Goal: Information Seeking & Learning: Learn about a topic

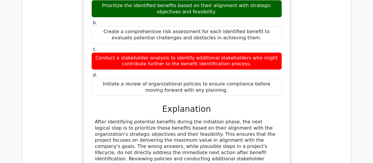
scroll to position [6669, 0]
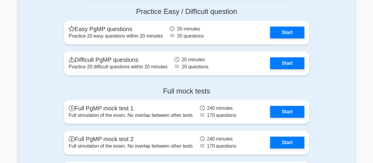
scroll to position [974, 0]
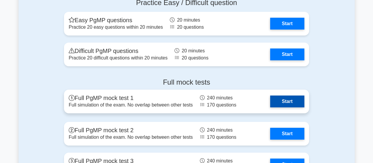
click at [284, 101] on link "Start" at bounding box center [287, 101] width 34 height 12
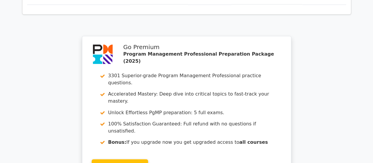
scroll to position [538, 0]
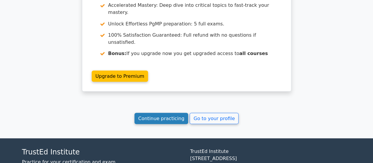
click at [145, 112] on link "Continue practicing" at bounding box center [162, 117] width 54 height 11
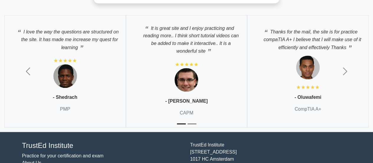
scroll to position [1357, 0]
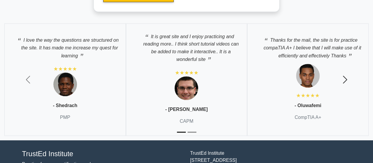
click at [344, 75] on span "button" at bounding box center [345, 79] width 9 height 9
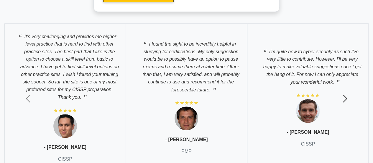
click at [348, 95] on span "button" at bounding box center [345, 98] width 9 height 9
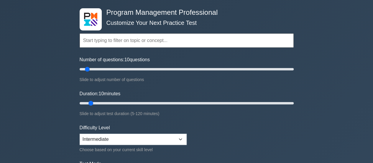
scroll to position [9, 0]
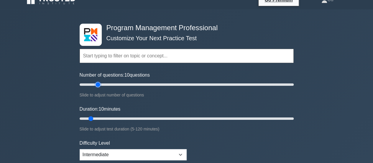
click at [97, 83] on input "Number of questions: 10 questions" at bounding box center [187, 84] width 214 height 7
click at [110, 84] on input "Number of questions: 30 questions" at bounding box center [187, 84] width 214 height 7
click at [133, 84] on input "Number of questions: 55 questions" at bounding box center [187, 84] width 214 height 7
type input "50"
click at [129, 84] on input "Number of questions: 55 questions" at bounding box center [187, 84] width 214 height 7
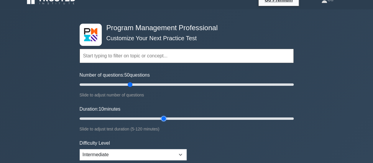
click at [163, 116] on input "Duration: 10 minutes" at bounding box center [187, 118] width 214 height 7
click at [176, 117] on input "Duration: 50 minutes" at bounding box center [187, 118] width 214 height 7
type input "60"
click at [182, 118] on input "Duration: 60 minutes" at bounding box center [187, 118] width 214 height 7
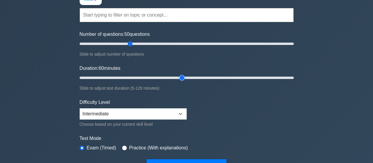
scroll to position [68, 0]
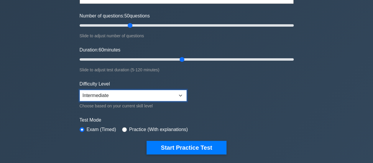
click at [184, 96] on select "Beginner Intermediate Expert" at bounding box center [133, 95] width 107 height 11
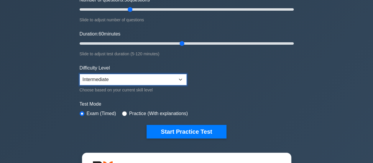
scroll to position [98, 0]
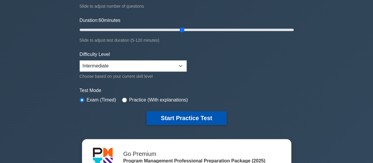
click at [191, 118] on button "Start Practice Test" at bounding box center [187, 118] width 80 height 14
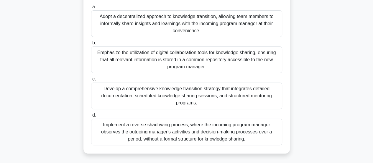
scroll to position [89, 0]
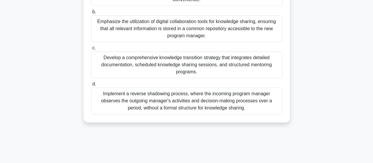
click at [215, 58] on div "Develop a comprehensive knowledge transition strategy that integrates detailed …" at bounding box center [186, 64] width 191 height 27
click at [91, 50] on input "c. Develop a comprehensive knowledge transition strategy that integrates detail…" at bounding box center [91, 48] width 0 height 4
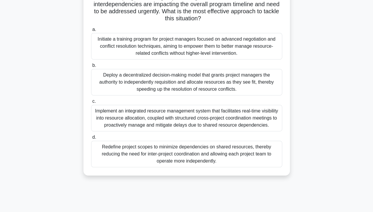
scroll to position [106, 0]
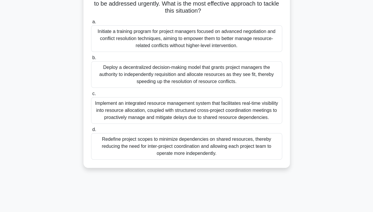
click at [200, 114] on div "Implement an integrated resource management system that facilitates real-time v…" at bounding box center [186, 110] width 191 height 27
click at [91, 96] on input "c. Implement an integrated resource management system that facilitates real-tim…" at bounding box center [91, 94] width 0 height 4
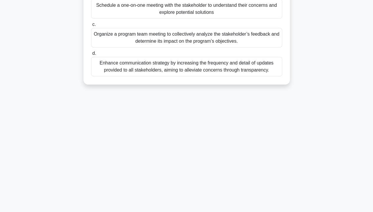
scroll to position [0, 0]
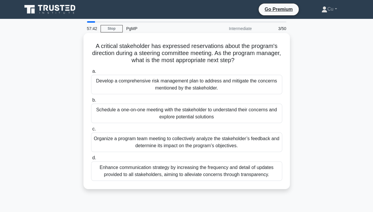
click at [190, 112] on div "Schedule a one-on-one meeting with the stakeholder to understand their concerns…" at bounding box center [186, 113] width 191 height 19
click at [91, 102] on input "b. Schedule a one-on-one meeting with the stakeholder to understand their conce…" at bounding box center [91, 101] width 0 height 4
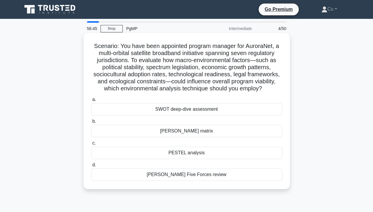
click at [226, 154] on div "PESTEL analysis" at bounding box center [186, 153] width 191 height 12
click at [91, 145] on input "c. PESTEL analysis" at bounding box center [91, 144] width 0 height 4
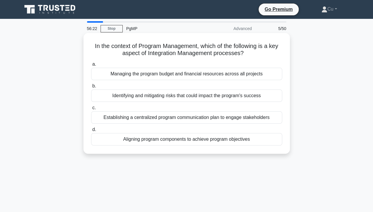
click at [215, 139] on div "Aligning program components to achieve program objectives" at bounding box center [186, 139] width 191 height 12
click at [91, 132] on input "d. Aligning program components to achieve program objectives" at bounding box center [91, 130] width 0 height 4
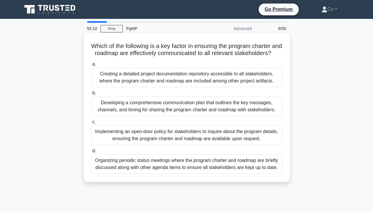
click at [244, 116] on div "Developing a comprehensive communication plan that outlines the key messages, c…" at bounding box center [186, 106] width 191 height 19
click at [91, 95] on input "b. Developing a comprehensive communication plan that outlines the key messages…" at bounding box center [91, 93] width 0 height 4
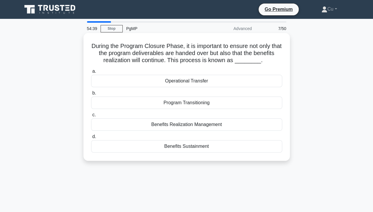
click at [198, 147] on div "Benefits Sustainment" at bounding box center [186, 146] width 191 height 12
click at [91, 139] on input "d. Benefits Sustainment" at bounding box center [91, 137] width 0 height 4
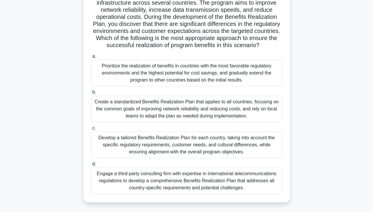
scroll to position [89, 0]
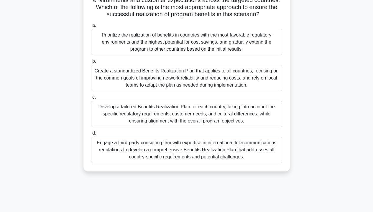
click at [148, 125] on div "Develop a tailored Benefits Realization Plan for each country, taking into acco…" at bounding box center [186, 114] width 191 height 27
click at [91, 99] on input "c. Develop a tailored Benefits Realization Plan for each country, taking into a…" at bounding box center [91, 98] width 0 height 4
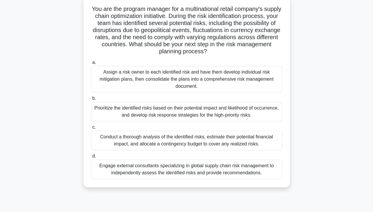
scroll to position [30, 0]
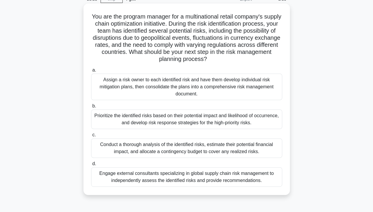
click at [229, 122] on div "Prioritize the identified risks based on their potential impact and likelihood …" at bounding box center [186, 119] width 191 height 19
click at [91, 108] on input "b. Prioritize the identified risks based on their potential impact and likeliho…" at bounding box center [91, 106] width 0 height 4
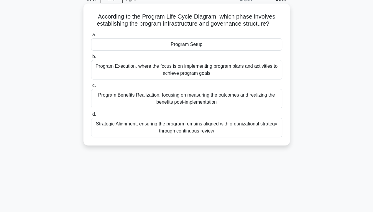
scroll to position [0, 0]
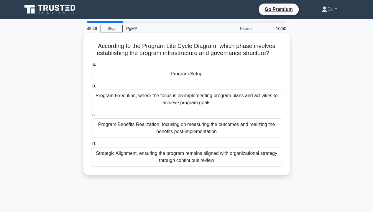
click at [174, 159] on div "Strategic Alignment, ensuring the program remains aligned with organizational s…" at bounding box center [186, 157] width 191 height 19
click at [91, 146] on input "d. Strategic Alignment, ensuring the program remains aligned with organizationa…" at bounding box center [91, 144] width 0 height 4
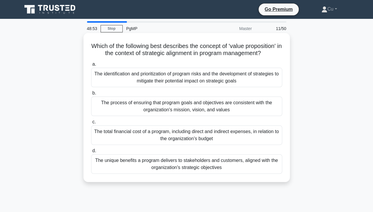
click at [215, 162] on div "The unique benefits a program delivers to stakeholders and customers, aligned w…" at bounding box center [186, 164] width 191 height 19
click at [91, 153] on input "d. The unique benefits a program delivers to stakeholders and customers, aligne…" at bounding box center [91, 151] width 0 height 4
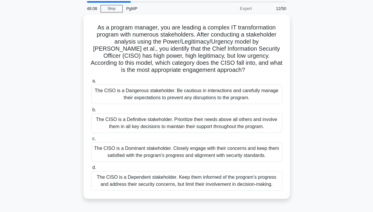
scroll to position [30, 0]
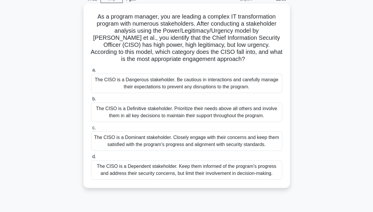
click at [212, 139] on div "The CISO is a Dominant stakeholder. Closely engage with their concerns and keep…" at bounding box center [186, 141] width 191 height 19
click at [91, 130] on input "c. The CISO is a Dominant stakeholder. Closely engage with their concerns and k…" at bounding box center [91, 128] width 0 height 4
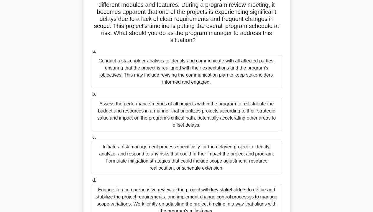
scroll to position [47, 0]
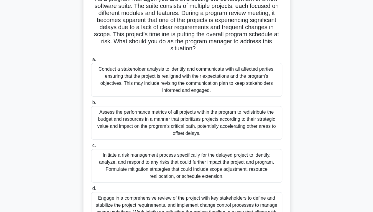
click at [225, 87] on div "Conduct a stakeholder analysis to identify and communicate with all affected pa…" at bounding box center [186, 80] width 191 height 34
click at [91, 62] on input "a. Conduct a stakeholder analysis to identify and communicate with all affected…" at bounding box center [91, 60] width 0 height 4
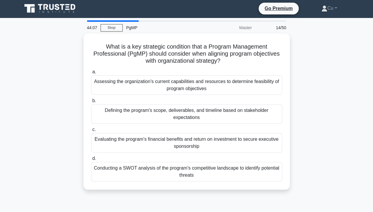
scroll to position [0, 0]
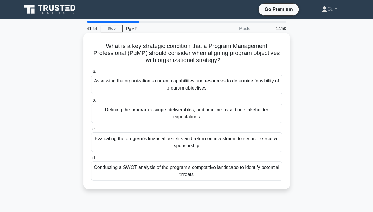
click at [238, 162] on div "Conducting a SWOT analysis of the program's competitive landscape to identify p…" at bounding box center [186, 171] width 191 height 19
click at [91, 160] on input "d. Conducting a SWOT analysis of the program's competitive landscape to identif…" at bounding box center [91, 158] width 0 height 4
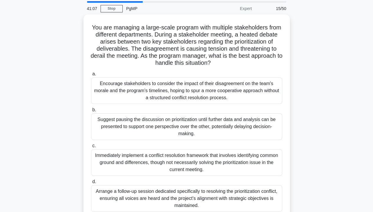
scroll to position [30, 0]
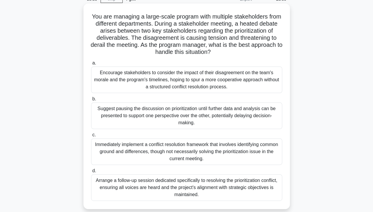
click at [193, 162] on div "Arrange a follow-up session dedicated specifically to resolving the prioritizat…" at bounding box center [186, 188] width 191 height 27
click at [91, 162] on input "d. Arrange a follow-up session dedicated specifically to resolving the prioriti…" at bounding box center [91, 171] width 0 height 4
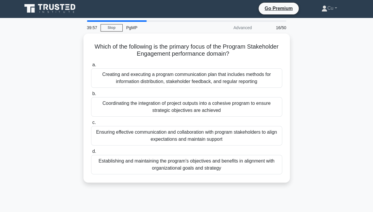
scroll to position [0, 0]
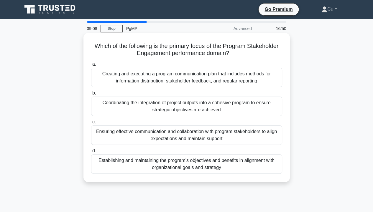
click at [186, 132] on div "Ensuring effective communication and collaboration with program stakeholders to…" at bounding box center [186, 135] width 191 height 19
click at [91, 124] on input "c. Ensuring effective communication and collaboration with program stakeholders…" at bounding box center [91, 122] width 0 height 4
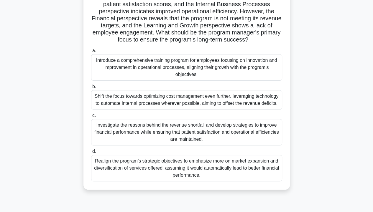
scroll to position [59, 0]
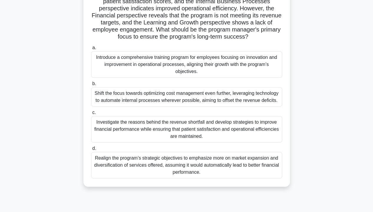
click at [187, 125] on div "Investigate the reasons behind the revenue shortfall and develop strategies to …" at bounding box center [186, 129] width 191 height 27
click at [91, 115] on input "c. Investigate the reasons behind the revenue shortfall and develop strategies …" at bounding box center [91, 113] width 0 height 4
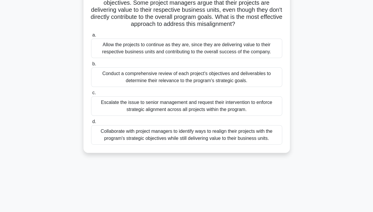
scroll to position [0, 0]
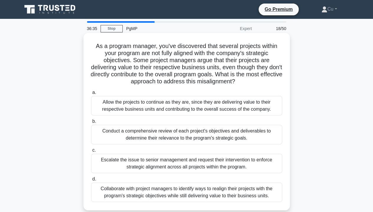
click at [168, 162] on div "Collaborate with project managers to identify ways to realign their projects wi…" at bounding box center [186, 192] width 191 height 19
click at [91, 162] on input "d. Collaborate with project managers to identify ways to realign their projects…" at bounding box center [91, 180] width 0 height 4
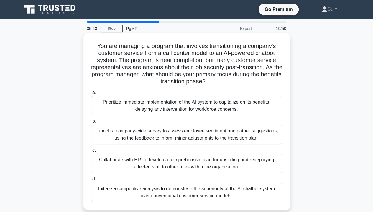
click at [189, 135] on div "Launch a company-wide survey to assess employee sentiment and gather suggestion…" at bounding box center [186, 134] width 191 height 19
click at [91, 124] on input "b. Launch a company-wide survey to assess employee sentiment and gather suggest…" at bounding box center [91, 122] width 0 height 4
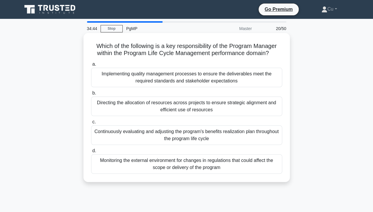
click at [209, 136] on div "Continuously evaluating and adjusting the program's benefits realization plan t…" at bounding box center [186, 135] width 191 height 19
click at [91, 124] on input "c. Continuously evaluating and adjusting the program's benefits realization pla…" at bounding box center [91, 122] width 0 height 4
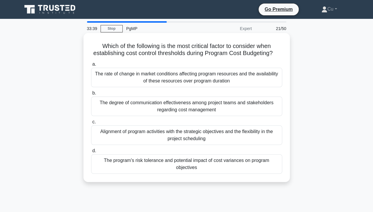
click at [217, 162] on div "The program's risk tolerance and potential impact of cost variances on program …" at bounding box center [186, 164] width 191 height 19
click at [91, 153] on input "d. The program's risk tolerance and potential impact of cost variances on progr…" at bounding box center [91, 151] width 0 height 4
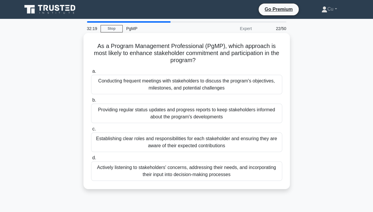
click at [185, 162] on div "Actively listening to stakeholders' concerns, addressing their needs, and incor…" at bounding box center [186, 171] width 191 height 19
click at [91, 160] on input "d. Actively listening to stakeholders' concerns, addressing their needs, and in…" at bounding box center [91, 158] width 0 height 4
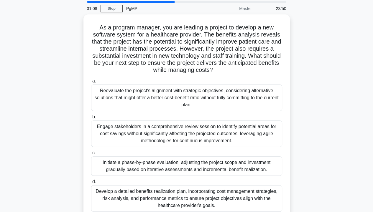
scroll to position [30, 0]
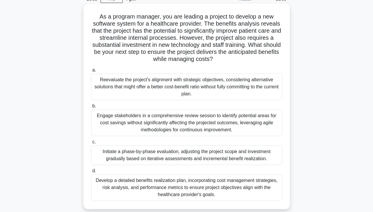
click at [213, 162] on div "Develop a detailed benefits realization plan, incorporating cost management str…" at bounding box center [186, 188] width 191 height 27
click at [91, 162] on input "d. Develop a detailed benefits realization plan, incorporating cost management …" at bounding box center [91, 171] width 0 height 4
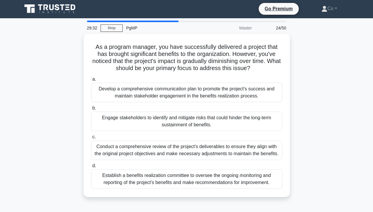
scroll to position [0, 0]
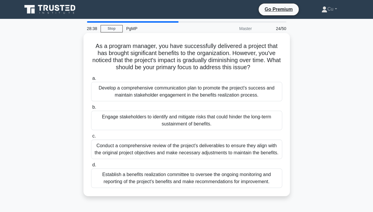
click at [182, 125] on div "Engage stakeholders to identify and mitigate risks that could hinder the long-t…" at bounding box center [186, 120] width 191 height 19
click at [91, 109] on input "b. Engage stakeholders to identify and mitigate risks that could hinder the lon…" at bounding box center [91, 108] width 0 height 4
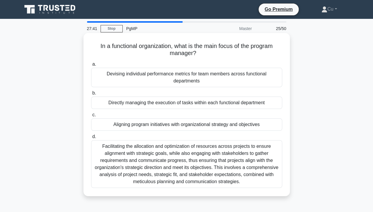
click at [244, 124] on div "Aligning program initiatives with organizational strategy and objectives" at bounding box center [186, 125] width 191 height 12
click at [91, 117] on input "c. Aligning program initiatives with organizational strategy and objectives" at bounding box center [91, 115] width 0 height 4
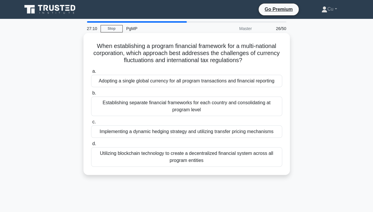
click at [191, 110] on div "Establishing separate financial frameworks for each country and consolidating a…" at bounding box center [186, 106] width 191 height 19
click at [91, 95] on input "b. Establishing separate financial frameworks for each country and consolidatin…" at bounding box center [91, 93] width 0 height 4
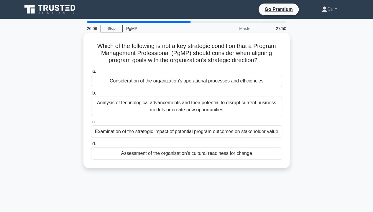
click at [239, 108] on div "Analysis of technological advancements and their potential to disrupt current b…" at bounding box center [186, 106] width 191 height 19
click at [91, 95] on input "b. Analysis of technological advancements and their potential to disrupt curren…" at bounding box center [91, 93] width 0 height 4
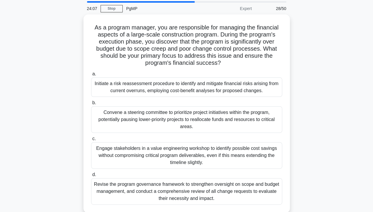
scroll to position [30, 0]
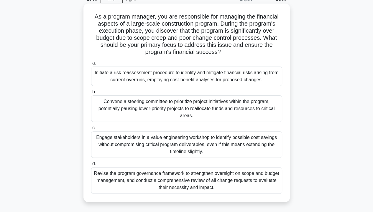
click at [210, 162] on div "Revise the program governance framework to strengthen oversight on scope and bu…" at bounding box center [186, 181] width 191 height 27
click at [91, 162] on input "d. Revise the program governance framework to strengthen oversight on scope and…" at bounding box center [91, 164] width 0 height 4
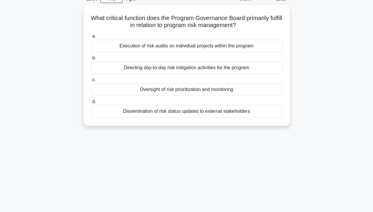
scroll to position [0, 0]
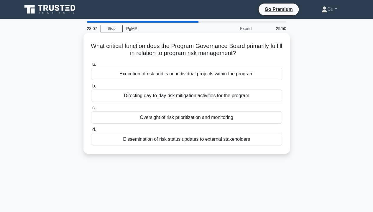
click at [190, 120] on div "Oversight of risk prioritization and monitoring" at bounding box center [186, 118] width 191 height 12
click at [91, 110] on input "c. Oversight of risk prioritization and monitoring" at bounding box center [91, 108] width 0 height 4
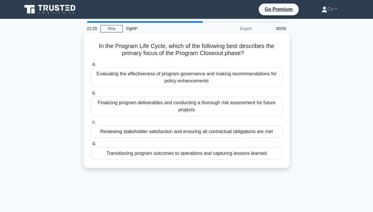
click at [199, 153] on div "Transitioning program outcomes to operations and capturing lessons learned" at bounding box center [186, 154] width 191 height 12
click at [91, 146] on input "d. Transitioning program outcomes to operations and capturing lessons learned" at bounding box center [91, 144] width 0 height 4
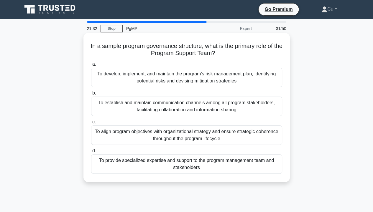
click at [203, 162] on div "To provide specialized expertise and support to the program management team and…" at bounding box center [186, 164] width 191 height 19
click at [91, 153] on input "d. To provide specialized expertise and support to the program management team …" at bounding box center [91, 151] width 0 height 4
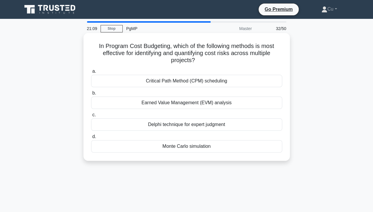
click at [201, 144] on div "Monte Carlo simulation" at bounding box center [186, 146] width 191 height 12
click at [91, 139] on input "d. Monte Carlo simulation" at bounding box center [91, 137] width 0 height 4
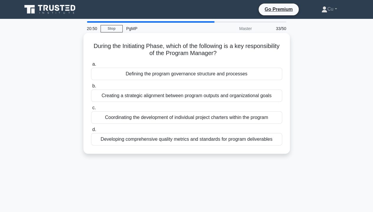
click at [219, 95] on div "Creating a strategic alignment between program outputs and organizational goals" at bounding box center [186, 96] width 191 height 12
click at [91, 88] on input "b. Creating a strategic alignment between program outputs and organizational go…" at bounding box center [91, 86] width 0 height 4
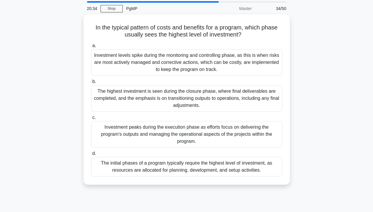
scroll to position [30, 0]
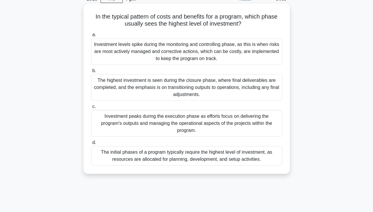
click at [210, 155] on div "The initial phases of a program typically require the highest level of investme…" at bounding box center [186, 155] width 191 height 19
click at [91, 145] on input "d. The initial phases of a program typically require the highest level of inves…" at bounding box center [91, 143] width 0 height 4
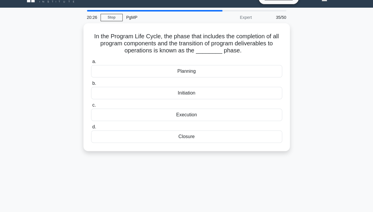
scroll to position [0, 0]
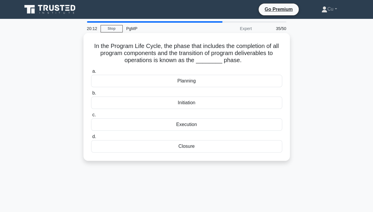
click at [174, 146] on div "Closure" at bounding box center [186, 146] width 191 height 12
click at [91, 139] on input "d. Closure" at bounding box center [91, 137] width 0 height 4
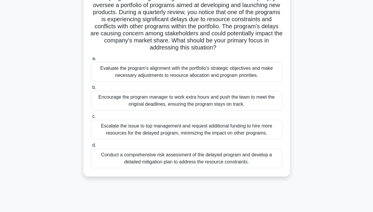
scroll to position [59, 0]
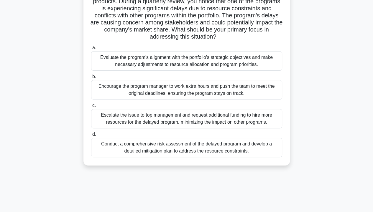
click at [193, 121] on div "Escalate the issue to top management and request additional funding to hire mor…" at bounding box center [186, 118] width 191 height 19
click at [91, 108] on input "c. Escalate the issue to top management and request additional funding to hire …" at bounding box center [91, 106] width 0 height 4
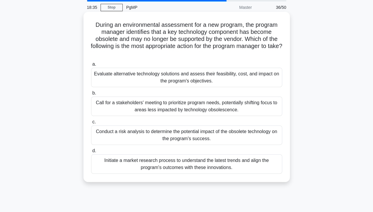
scroll to position [0, 0]
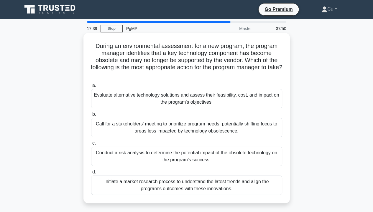
click at [243, 155] on div "Conduct a risk analysis to determine the potential impact of the obsolete techn…" at bounding box center [186, 156] width 191 height 19
click at [91, 145] on input "c. Conduct a risk analysis to determine the potential impact of the obsolete te…" at bounding box center [91, 144] width 0 height 4
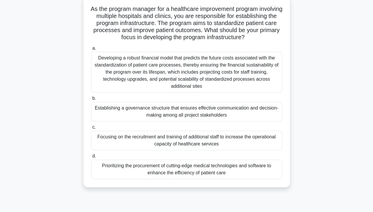
scroll to position [30, 0]
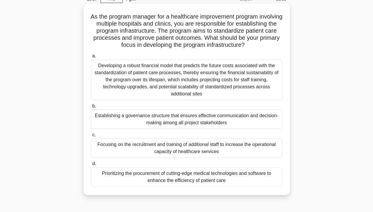
click at [207, 162] on div "Prioritizing the procurement of cutting-edge medical technologies and software …" at bounding box center [186, 177] width 191 height 19
click at [91, 162] on input "d. Prioritizing the procurement of cutting-edge medical technologies and softwa…" at bounding box center [91, 164] width 0 height 4
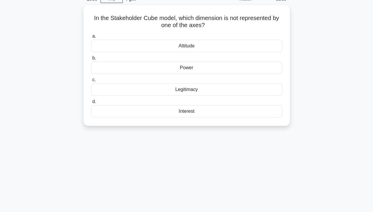
scroll to position [0, 0]
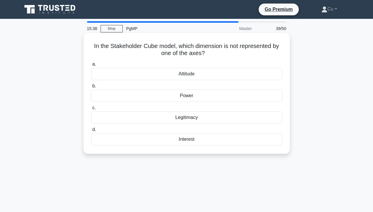
click at [193, 76] on div "Attitude" at bounding box center [186, 74] width 191 height 12
click at [91, 66] on input "a. Attitude" at bounding box center [91, 65] width 0 height 4
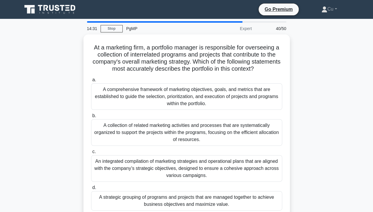
scroll to position [30, 0]
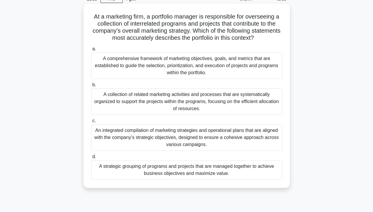
click at [179, 162] on div "A strategic grouping of programs and projects that are managed together to achi…" at bounding box center [186, 170] width 191 height 19
click at [91, 159] on input "d. A strategic grouping of programs and projects that are managed together to a…" at bounding box center [91, 157] width 0 height 4
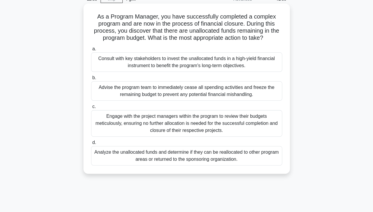
click at [237, 159] on div "Analyze the unallocated funds and determine if they can be reallocated to other…" at bounding box center [186, 155] width 191 height 19
click at [91, 145] on input "d. Analyze the unallocated funds and determine if they can be reallocated to ot…" at bounding box center [91, 143] width 0 height 4
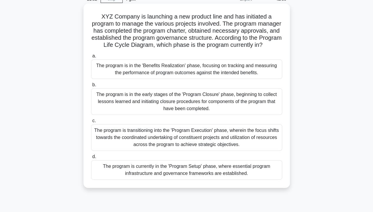
click at [198, 147] on div "The program is transitioning into the 'Program Execution' phase, wherein the fo…" at bounding box center [186, 138] width 191 height 27
click at [91, 123] on input "c. The program is transitioning into the 'Program Execution' phase, wherein the…" at bounding box center [91, 121] width 0 height 4
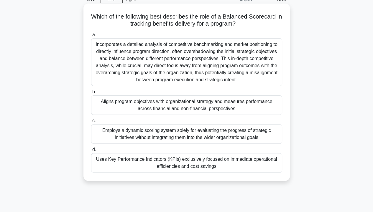
click at [228, 107] on div "Aligns program objectives with organizational strategy and measures performance…" at bounding box center [186, 105] width 191 height 19
click at [91, 94] on input "b. Aligns program objectives with organizational strategy and measures performa…" at bounding box center [91, 92] width 0 height 4
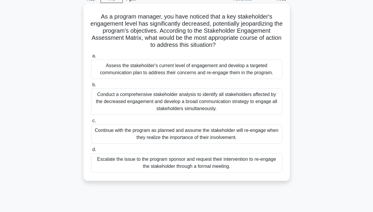
click at [149, 67] on div "Assess the stakeholder's current level of engagement and develop a targeted com…" at bounding box center [186, 69] width 191 height 19
click at [91, 58] on input "a. Assess the stakeholder's current level of engagement and develop a targeted …" at bounding box center [91, 56] width 0 height 4
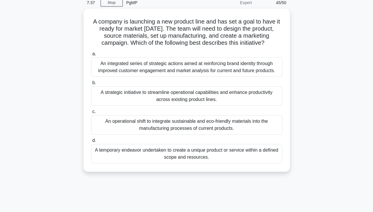
scroll to position [0, 0]
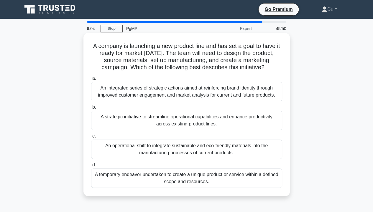
click at [233, 98] on div "An integrated series of strategic actions aimed at reinforcing brand identity t…" at bounding box center [186, 91] width 191 height 19
click at [91, 81] on input "a. An integrated series of strategic actions aimed at reinforcing brand identit…" at bounding box center [91, 79] width 0 height 4
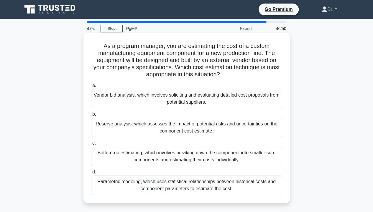
click at [175, 101] on div "Vendor bid analysis, which involves soliciting and evaluating detailed cost pro…" at bounding box center [186, 98] width 191 height 19
click at [91, 88] on input "a. Vendor bid analysis, which involves soliciting and evaluating detailed cost …" at bounding box center [91, 86] width 0 height 4
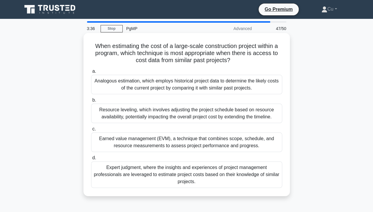
click at [176, 86] on div "Analogous estimation, which employs historical project data to determine the li…" at bounding box center [186, 84] width 191 height 19
click at [91, 73] on input "a. Analogous estimation, which employs historical project data to determine the…" at bounding box center [91, 72] width 0 height 4
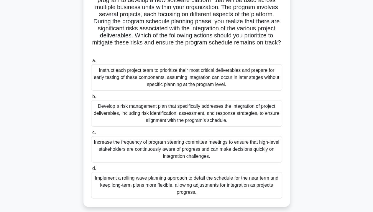
scroll to position [59, 0]
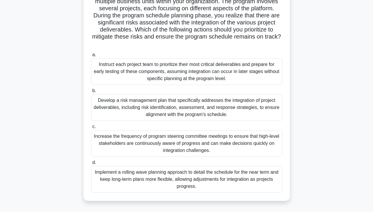
click at [183, 111] on div "Develop a risk management plan that specifically addresses the integration of p…" at bounding box center [186, 107] width 191 height 27
click at [91, 93] on input "b. Develop a risk management plan that specifically addresses the integration o…" at bounding box center [91, 91] width 0 height 4
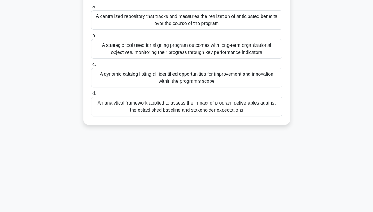
scroll to position [0, 0]
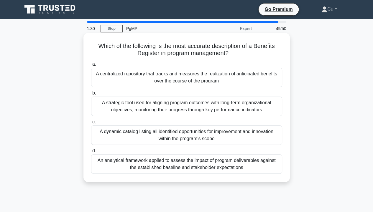
click at [205, 79] on div "A centralized repository that tracks and measures the realization of anticipate…" at bounding box center [186, 77] width 191 height 19
click at [91, 66] on input "a. A centralized repository that tracks and measures the realization of anticip…" at bounding box center [91, 65] width 0 height 4
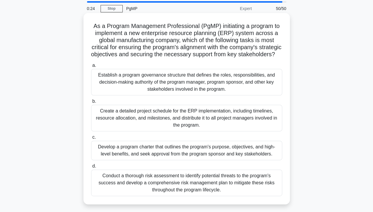
scroll to position [30, 0]
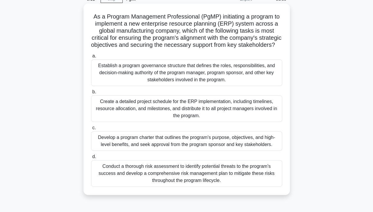
click at [192, 149] on div "Develop a program charter that outlines the program's purpose, objectives, and …" at bounding box center [186, 141] width 191 height 19
click at [91, 130] on input "c. Develop a program charter that outlines the program's purpose, objectives, a…" at bounding box center [91, 128] width 0 height 4
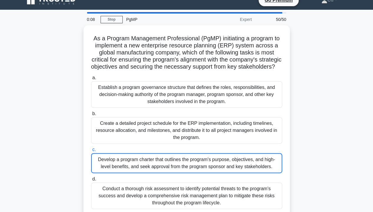
scroll to position [0, 0]
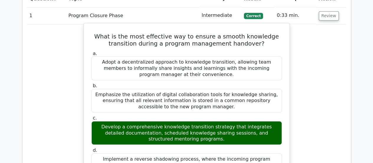
scroll to position [502, 0]
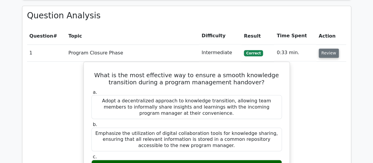
click at [323, 48] on button "Review" at bounding box center [329, 52] width 20 height 9
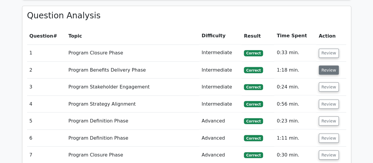
click at [331, 65] on button "Review" at bounding box center [329, 69] width 20 height 9
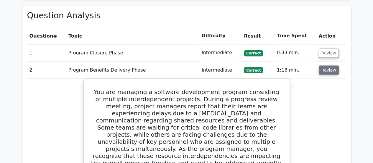
click at [324, 65] on button "Review" at bounding box center [329, 69] width 20 height 9
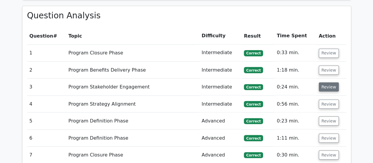
click at [321, 82] on button "Review" at bounding box center [329, 86] width 20 height 9
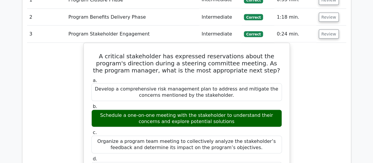
scroll to position [561, 0]
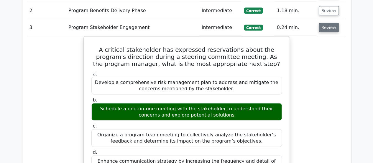
click at [326, 23] on button "Review" at bounding box center [329, 27] width 20 height 9
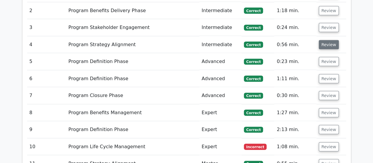
click at [328, 40] on button "Review" at bounding box center [329, 44] width 20 height 9
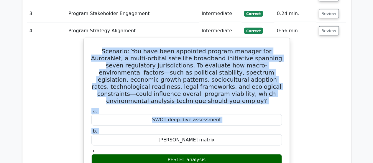
scroll to position [620, 0]
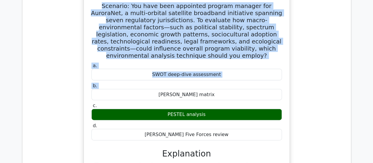
drag, startPoint x: 93, startPoint y: 41, endPoint x: 217, endPoint y: 103, distance: 139.4
click at [217, 103] on div "Scenario: You have been appointed program manager for AuroraNet, a multi-orbita…" at bounding box center [186, 142] width 201 height 294
copy div "Scenario: You have been appointed program manager for AuroraNet, a multi-orbita…"
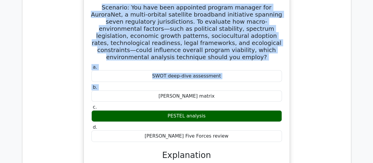
click at [316, 53] on div "Scenario: You have been appointed program manager for AuroraNet, a multi-orbita…" at bounding box center [186, 147] width 319 height 306
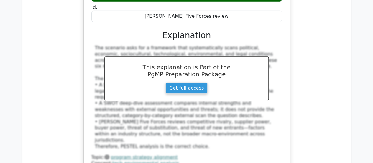
scroll to position [826, 0]
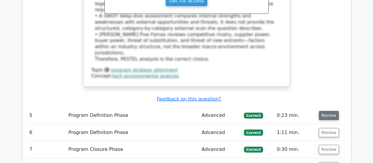
click at [328, 111] on button "Review" at bounding box center [329, 115] width 20 height 9
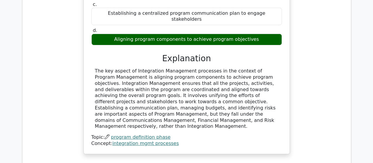
scroll to position [1062, 0]
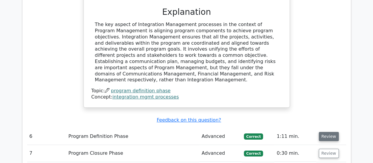
click at [326, 132] on button "Review" at bounding box center [329, 136] width 20 height 9
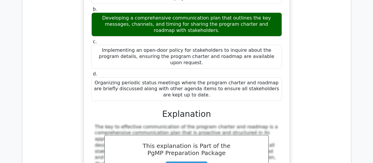
scroll to position [1357, 0]
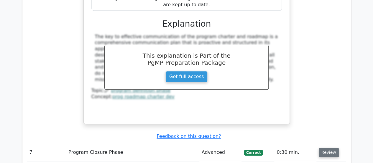
click at [323, 148] on button "Review" at bounding box center [329, 152] width 20 height 9
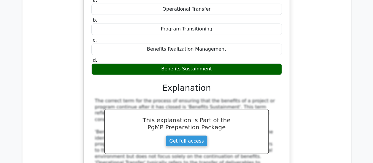
scroll to position [1623, 0]
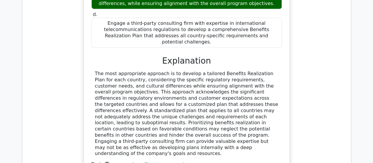
scroll to position [2007, 0]
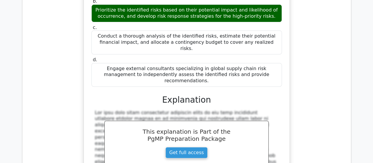
scroll to position [2302, 0]
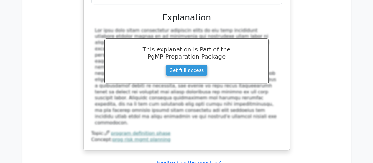
scroll to position [2390, 0]
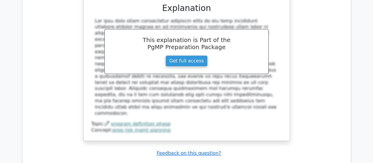
drag, startPoint x: 96, startPoint y: 27, endPoint x: 259, endPoint y: 131, distance: 193.7
copy div "According to the Program Life Cycle Diagram, which phase involves establishing …"
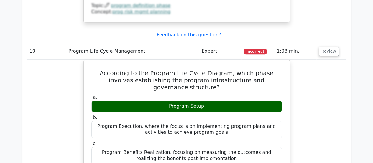
scroll to position [2597, 0]
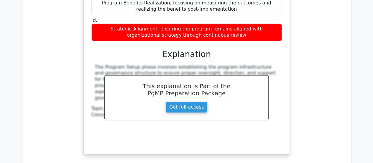
scroll to position [2626, 0]
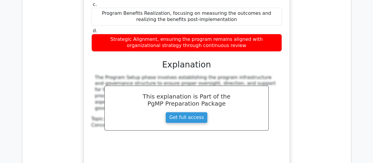
scroll to position [2656, 0]
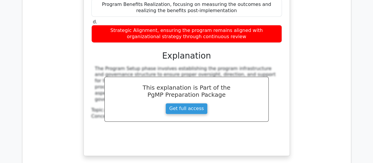
drag, startPoint x: 107, startPoint y: 33, endPoint x: 235, endPoint y: 152, distance: 174.6
copy div "Which of the following best describes the concept of 'value proposition' in the…"
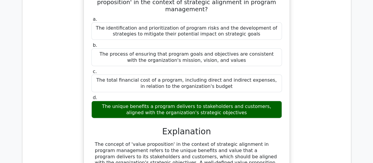
scroll to position [2892, 0]
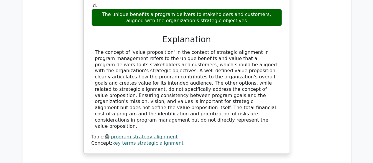
scroll to position [2951, 0]
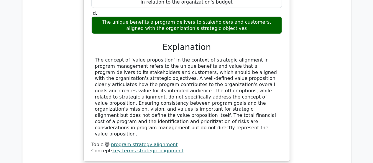
drag, startPoint x: 95, startPoint y: 28, endPoint x: 172, endPoint y: 60, distance: 83.5
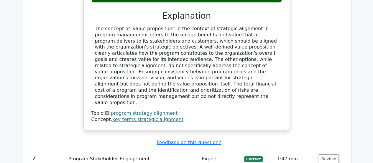
scroll to position [3069, 0]
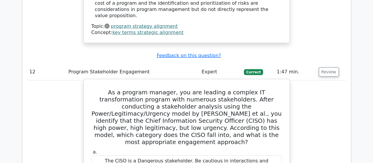
drag, startPoint x: 95, startPoint y: 27, endPoint x: 286, endPoint y: 55, distance: 192.8
copy div "As a program manager, you are leading a complex IT transformation program with …"
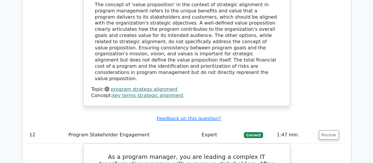
scroll to position [2951, 0]
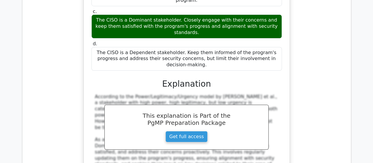
scroll to position [3275, 0]
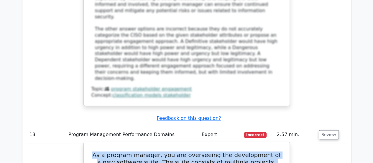
scroll to position [3452, 0]
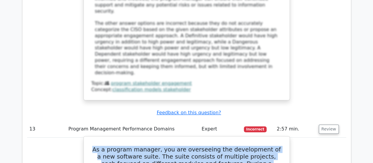
drag, startPoint x: 93, startPoint y: 56, endPoint x: 243, endPoint y: 111, distance: 159.6
copy div "As a program manager, you are overseeing the development of a new software suit…"
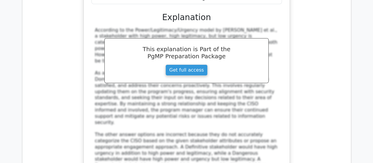
scroll to position [3305, 0]
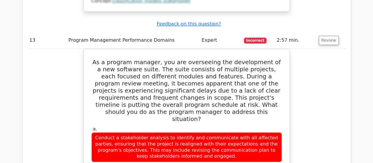
scroll to position [3629, 0]
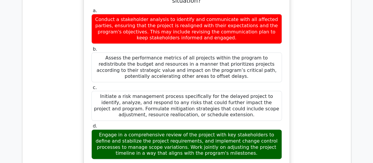
scroll to position [3718, 0]
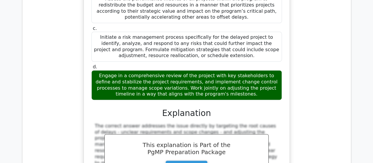
drag, startPoint x: 102, startPoint y: 15, endPoint x: 211, endPoint y: 133, distance: 161.0
copy div "What is a key strategic condition that a Program Management Professional (PgMP)…"
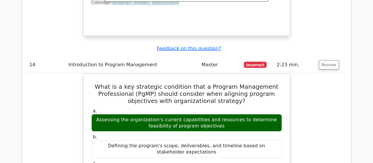
scroll to position [3954, 0]
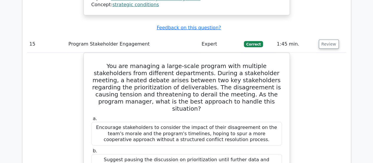
scroll to position [4249, 0]
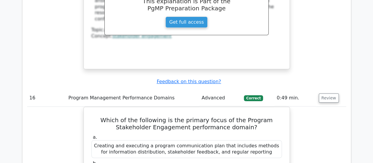
scroll to position [4485, 0]
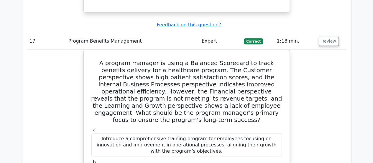
scroll to position [4869, 0]
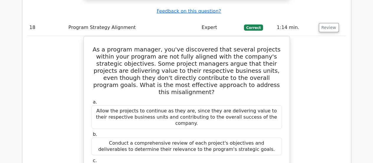
scroll to position [5164, 0]
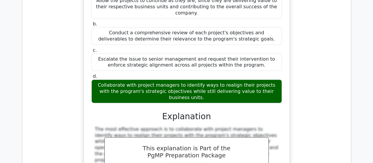
scroll to position [5311, 0]
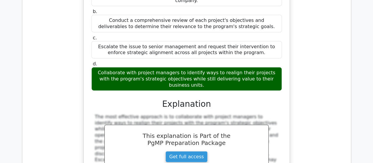
drag, startPoint x: 94, startPoint y: 28, endPoint x: 237, endPoint y: 84, distance: 152.9
copy div "You are managing a program that involves transitioning a company's customer ser…"
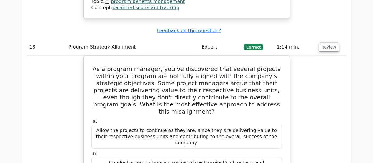
scroll to position [5164, 0]
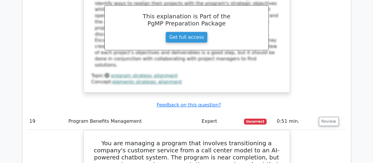
scroll to position [5459, 0]
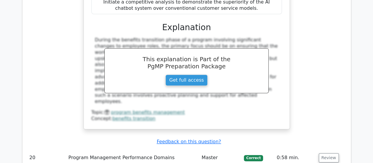
scroll to position [5754, 0]
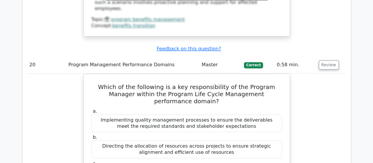
scroll to position [5813, 0]
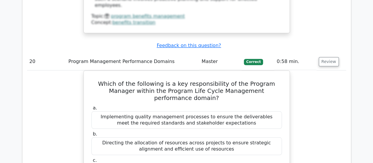
drag, startPoint x: 98, startPoint y: 4, endPoint x: 200, endPoint y: 112, distance: 148.2
copy div "Which of the following is the most critical factor to consider when establishin…"
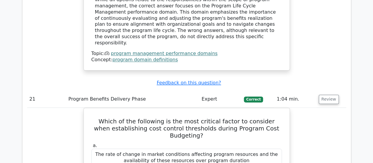
scroll to position [6049, 0]
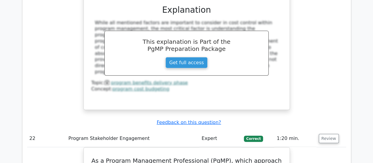
scroll to position [6315, 0]
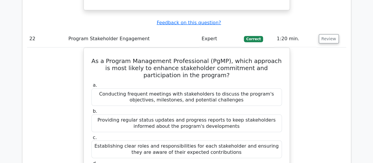
scroll to position [6462, 0]
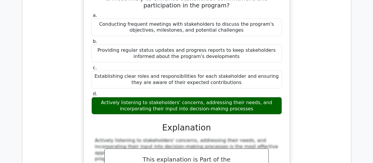
drag, startPoint x: 97, startPoint y: 32, endPoint x: 247, endPoint y: 82, distance: 158.7
copy div "As a program manager, you are leading a project to develop a new software syste…"
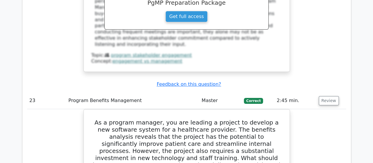
scroll to position [6639, 0]
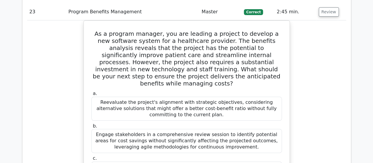
scroll to position [6728, 0]
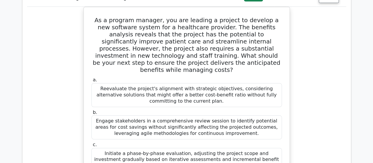
drag, startPoint x: 93, startPoint y: 44, endPoint x: 276, endPoint y: 80, distance: 186.9
copy div "As a program manager, you have successfully delivered a project that has brough…"
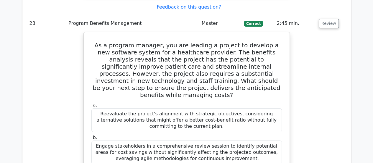
scroll to position [6639, 0]
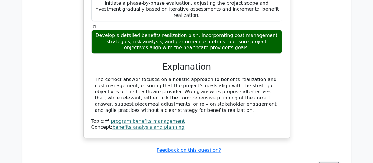
scroll to position [6905, 0]
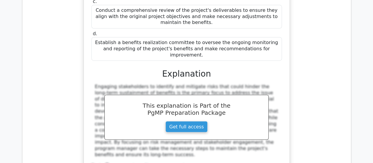
scroll to position [7170, 0]
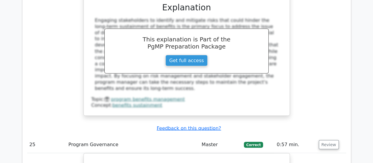
scroll to position [7229, 0]
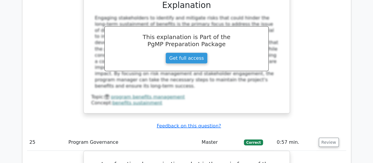
drag, startPoint x: 94, startPoint y: 37, endPoint x: 205, endPoint y: 141, distance: 151.6
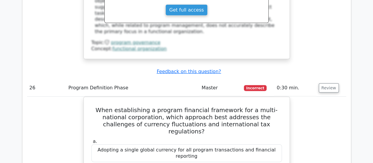
scroll to position [7584, 0]
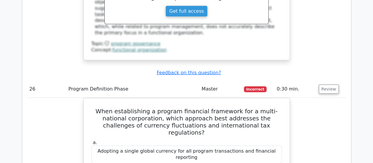
scroll to position [7643, 0]
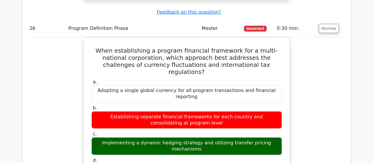
drag, startPoint x: 95, startPoint y: 28, endPoint x: 256, endPoint y: 128, distance: 189.9
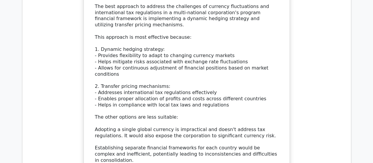
scroll to position [7879, 0]
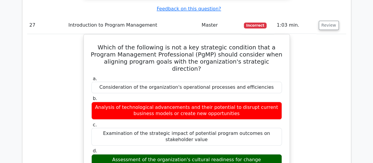
scroll to position [8144, 0]
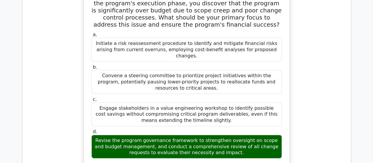
scroll to position [8469, 0]
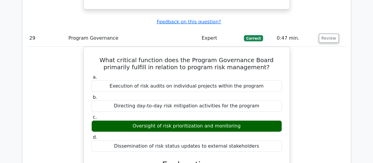
scroll to position [8734, 0]
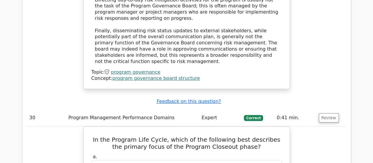
scroll to position [9029, 0]
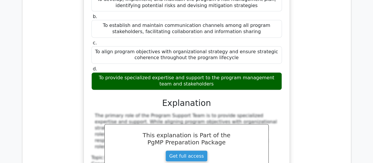
scroll to position [9384, 0]
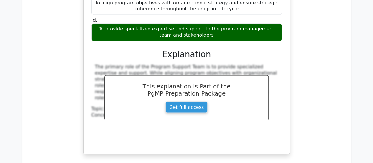
scroll to position [9443, 0]
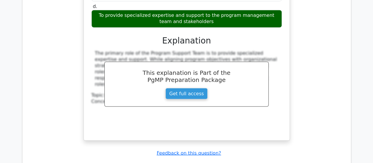
drag, startPoint x: 108, startPoint y: 48, endPoint x: 278, endPoint y: 137, distance: 191.8
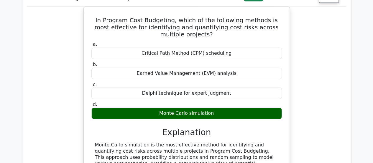
scroll to position [9649, 0]
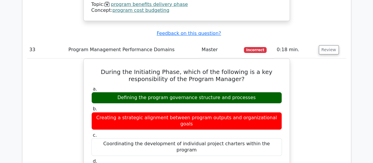
scroll to position [9974, 0]
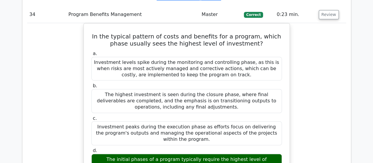
scroll to position [10239, 0]
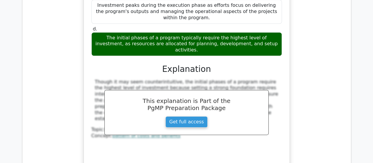
scroll to position [10387, 0]
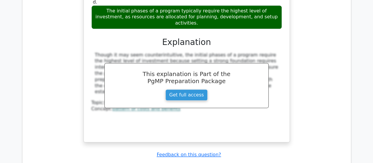
drag, startPoint x: 94, startPoint y: 20, endPoint x: 254, endPoint y: 85, distance: 172.6
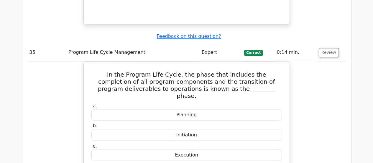
scroll to position [10593, 0]
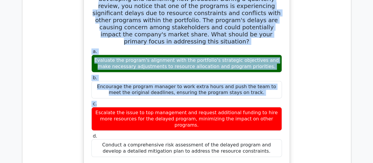
scroll to position [10918, 0]
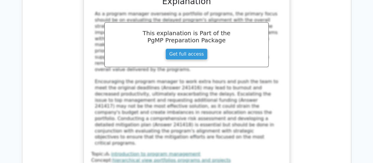
scroll to position [11065, 0]
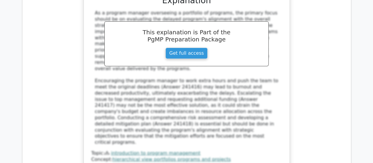
drag, startPoint x: 98, startPoint y: 41, endPoint x: 246, endPoint y: 81, distance: 153.3
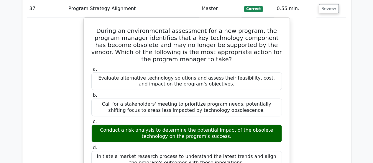
scroll to position [11242, 0]
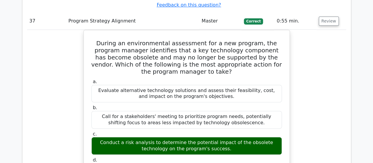
drag, startPoint x: 88, startPoint y: 55, endPoint x: 225, endPoint y: 148, distance: 165.5
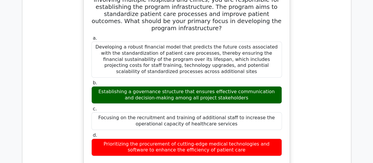
scroll to position [11597, 0]
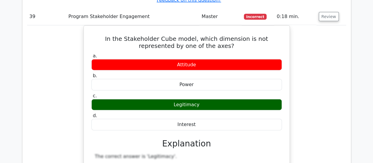
scroll to position [11892, 0]
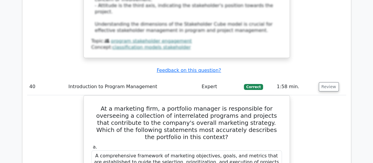
scroll to position [12157, 0]
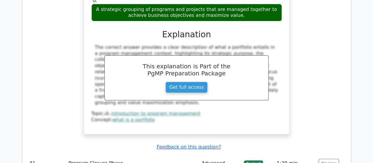
scroll to position [12452, 0]
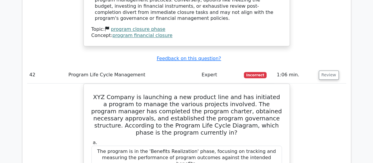
scroll to position [12777, 0]
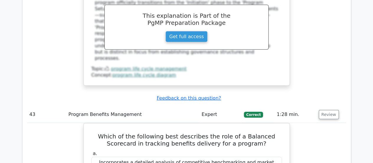
scroll to position [13101, 0]
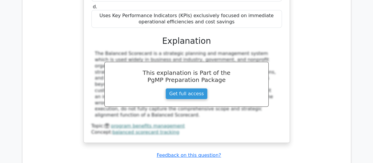
scroll to position [13397, 0]
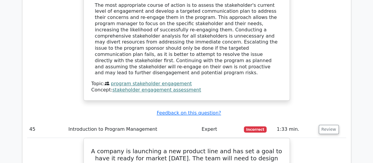
scroll to position [13692, 0]
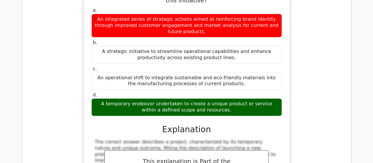
scroll to position [13928, 0]
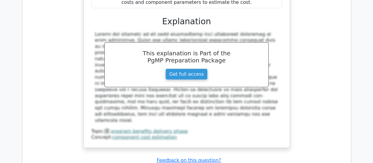
scroll to position [14282, 0]
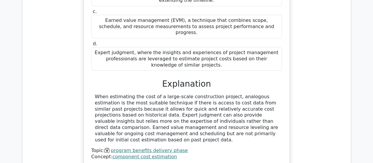
scroll to position [14577, 0]
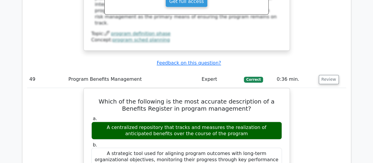
scroll to position [15077, 0]
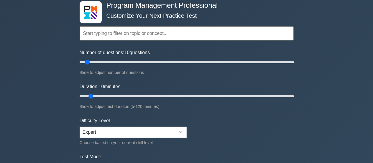
scroll to position [30, 0]
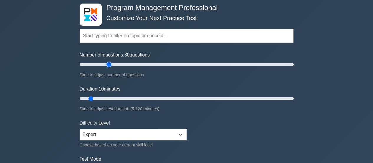
drag, startPoint x: 89, startPoint y: 65, endPoint x: 107, endPoint y: 63, distance: 18.6
type input "30"
click at [107, 63] on input "Number of questions: 30 questions" at bounding box center [187, 64] width 214 height 7
drag, startPoint x: 89, startPoint y: 98, endPoint x: 142, endPoint y: 96, distance: 53.2
type input "40"
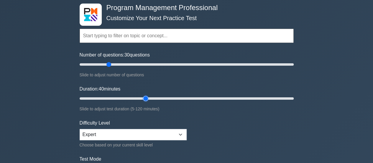
click at [142, 96] on input "Duration: 40 minutes" at bounding box center [187, 98] width 214 height 7
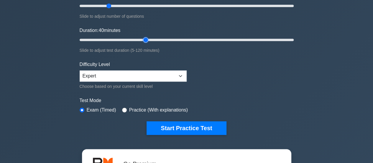
scroll to position [89, 0]
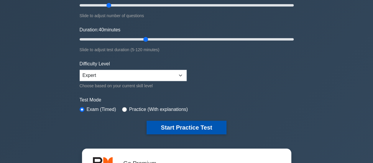
click at [193, 127] on button "Start Practice Test" at bounding box center [187, 127] width 80 height 14
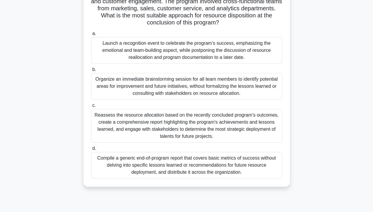
scroll to position [30, 0]
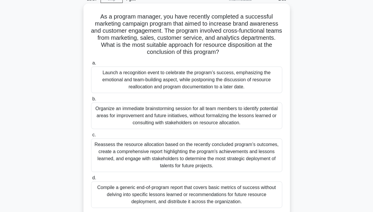
click at [177, 159] on div "Reassess the resource allocation based on the recently concluded program’s outc…" at bounding box center [186, 156] width 191 height 34
click at [91, 137] on input "c. Reassess the resource allocation based on the recently concluded program’s o…" at bounding box center [91, 135] width 0 height 4
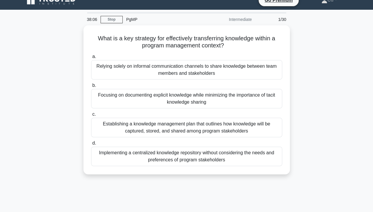
scroll to position [0, 0]
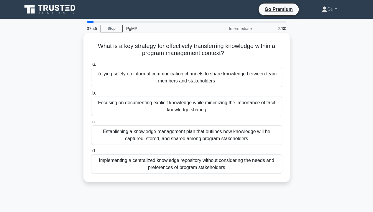
click at [191, 136] on div "Establishing a knowledge management plan that outlines how knowledge will be ca…" at bounding box center [186, 135] width 191 height 19
click at [91, 124] on input "c. Establishing a knowledge management plan that outlines how knowledge will be…" at bounding box center [91, 122] width 0 height 4
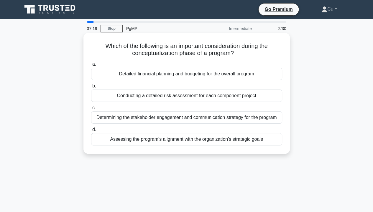
click at [174, 140] on div "Assessing the program's alignment with the organization's strategic goals" at bounding box center [186, 139] width 191 height 12
click at [91, 132] on input "d. Assessing the program's alignment with the organization's strategic goals" at bounding box center [91, 130] width 0 height 4
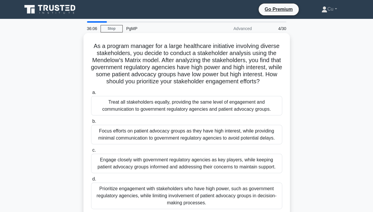
click at [212, 162] on div "Engage closely with government regulatory agencies as key players, while keepin…" at bounding box center [186, 163] width 191 height 19
click at [91, 153] on input "c. Engage closely with government regulatory agencies as key players, while kee…" at bounding box center [91, 151] width 0 height 4
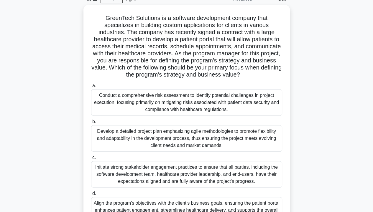
scroll to position [59, 0]
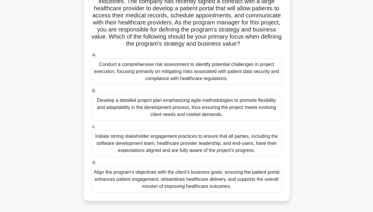
click at [215, 162] on div "Align the program's objectives with the client's business goals, ensuring the p…" at bounding box center [186, 179] width 191 height 27
click at [91, 162] on input "d. Align the program's objectives with the client's business goals, ensuring th…" at bounding box center [91, 163] width 0 height 4
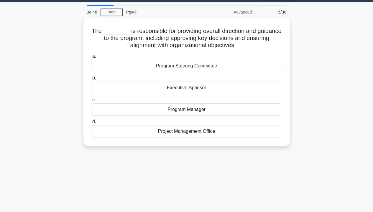
scroll to position [0, 0]
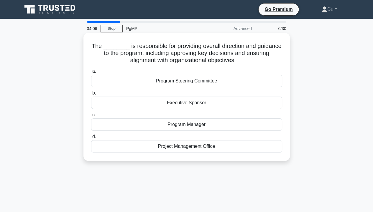
click at [190, 81] on div "Program Steering Committee" at bounding box center [186, 81] width 191 height 12
click at [91, 73] on input "a. Program Steering Committee" at bounding box center [91, 72] width 0 height 4
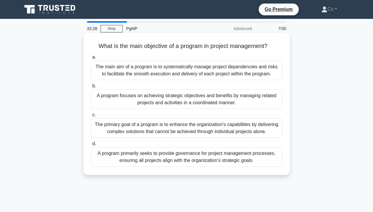
click at [174, 160] on div "A program primarily seeks to provide governance for project management processe…" at bounding box center [186, 157] width 191 height 19
click at [91, 146] on input "d. A program primarily seeks to provide governance for project management proce…" at bounding box center [91, 144] width 0 height 4
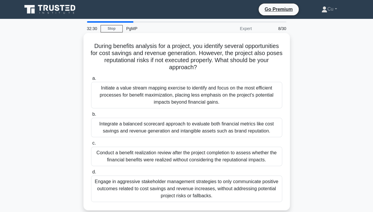
click at [189, 129] on div "Integrate a balanced scorecard approach to evaluate both financial metrics like…" at bounding box center [186, 127] width 191 height 19
click at [91, 117] on input "b. Integrate a balanced scorecard approach to evaluate both financial metrics l…" at bounding box center [91, 115] width 0 height 4
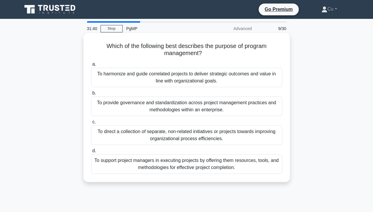
click at [207, 74] on div "To harmonize and guide correlated projects to deliver strategic outcomes and va…" at bounding box center [186, 77] width 191 height 19
click at [91, 66] on input "a. To harmonize and guide correlated projects to deliver strategic outcomes and…" at bounding box center [91, 65] width 0 height 4
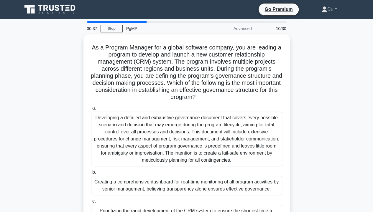
scroll to position [59, 0]
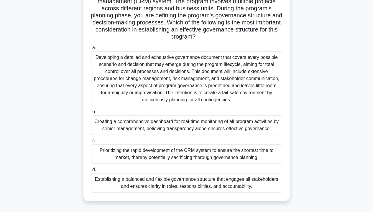
click at [189, 162] on div "Establishing a balanced and flexible governance structure that engages all stak…" at bounding box center [186, 183] width 191 height 19
click at [91, 162] on input "d. Establishing a balanced and flexible governance structure that engages all s…" at bounding box center [91, 170] width 0 height 4
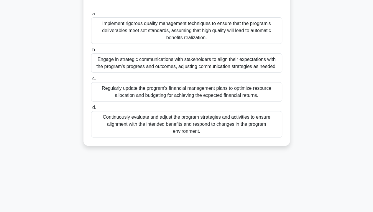
scroll to position [0, 0]
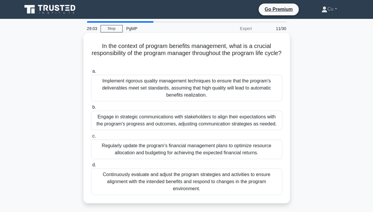
click at [162, 162] on div "Continuously evaluate and adjust the program strategies and activities to ensur…" at bounding box center [186, 182] width 191 height 27
click at [91, 162] on input "d. Continuously evaluate and adjust the program strategies and activities to en…" at bounding box center [91, 165] width 0 height 4
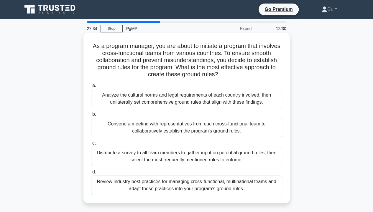
click at [215, 133] on div "Convene a meeting with representatives from each cross-functional team to colla…" at bounding box center [186, 127] width 191 height 19
click at [91, 117] on input "b. Convene a meeting with representatives from each cross-functional team to co…" at bounding box center [91, 115] width 0 height 4
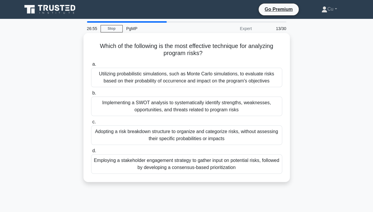
click at [254, 81] on div "Utilizing probabilistic simulations, such as Monte Carlo simulations, to evalua…" at bounding box center [186, 77] width 191 height 19
click at [91, 66] on input "a. Utilizing probabilistic simulations, such as Monte Carlo simulations, to eva…" at bounding box center [91, 65] width 0 height 4
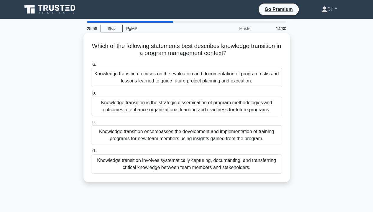
click at [222, 162] on div "Knowledge transition involves systematically capturing, documenting, and transf…" at bounding box center [186, 164] width 191 height 19
click at [91, 153] on input "d. Knowledge transition involves systematically capturing, documenting, and tra…" at bounding box center [91, 151] width 0 height 4
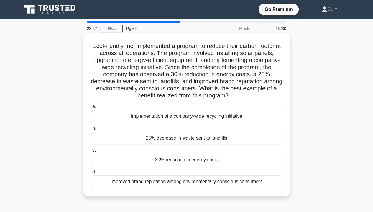
click at [167, 161] on div "30% reduction in energy costs" at bounding box center [186, 160] width 191 height 12
click at [91, 153] on input "c. 30% reduction in energy costs" at bounding box center [91, 151] width 0 height 4
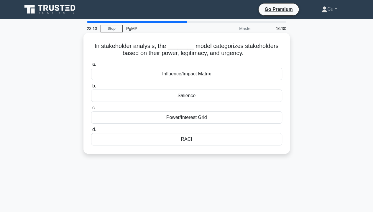
click at [165, 96] on div "Salience" at bounding box center [186, 96] width 191 height 12
click at [91, 88] on input "b. [GEOGRAPHIC_DATA]" at bounding box center [91, 86] width 0 height 4
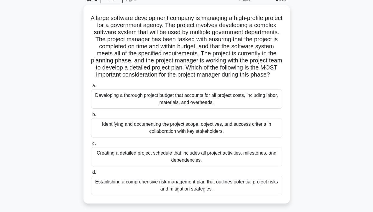
scroll to position [59, 0]
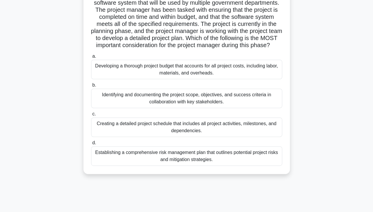
click at [152, 130] on div "Creating a detailed project schedule that includes all project activities, mile…" at bounding box center [186, 127] width 191 height 19
click at [91, 116] on input "c. Creating a detailed project schedule that includes all project activities, m…" at bounding box center [91, 114] width 0 height 4
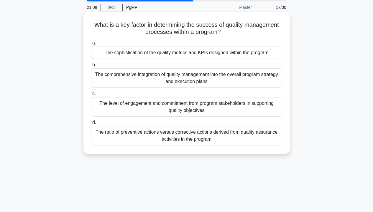
scroll to position [0, 0]
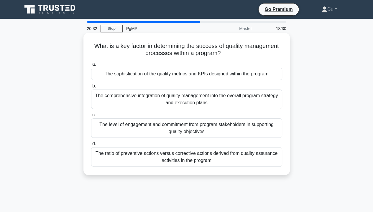
click at [225, 97] on div "The comprehensive integration of quality management into the overall program st…" at bounding box center [186, 99] width 191 height 19
click at [91, 88] on input "b. The comprehensive integration of quality management into the overall program…" at bounding box center [91, 86] width 0 height 4
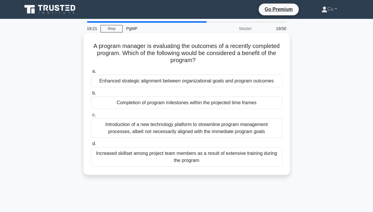
click at [138, 84] on div "Enhanced strategic alignment between organizational goals and program outcomes" at bounding box center [186, 81] width 191 height 12
click at [91, 73] on input "a. Enhanced strategic alignment between organizational goals and program outcom…" at bounding box center [91, 72] width 0 height 4
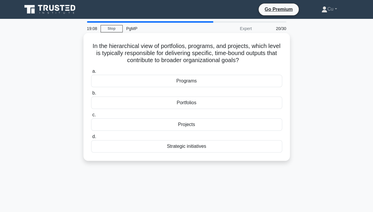
click at [191, 125] on div "Projects" at bounding box center [186, 125] width 191 height 12
click at [91, 117] on input "c. Projects" at bounding box center [91, 115] width 0 height 4
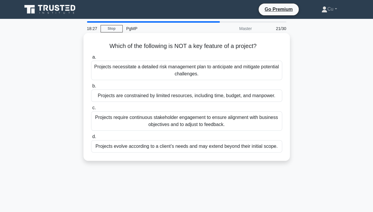
click at [205, 123] on div "Projects require continuous stakeholder engagement to ensure alignment with bus…" at bounding box center [186, 121] width 191 height 19
click at [91, 110] on input "c. Projects require continuous stakeholder engagement to ensure alignment with …" at bounding box center [91, 108] width 0 height 4
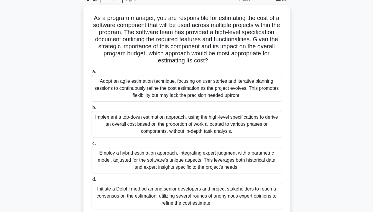
scroll to position [59, 0]
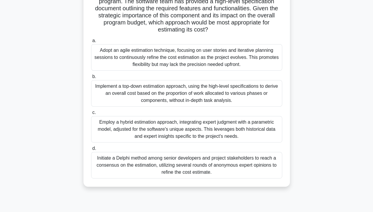
click at [230, 97] on div "Implement a top-down estimation approach, using the high-level specifications t…" at bounding box center [186, 93] width 191 height 27
click at [91, 79] on input "b. Implement a top-down estimation approach, using the high-level specification…" at bounding box center [91, 77] width 0 height 4
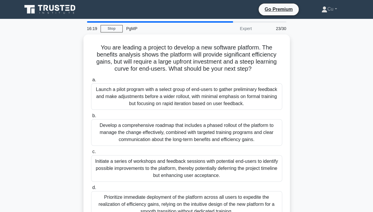
scroll to position [30, 0]
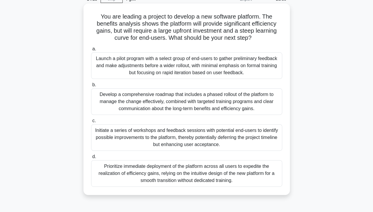
click at [194, 134] on div "Initiate a series of workshops and feedback sessions with potential end-users t…" at bounding box center [186, 138] width 191 height 27
click at [91, 123] on input "c. Initiate a series of workshops and feedback sessions with potential end-user…" at bounding box center [91, 121] width 0 height 4
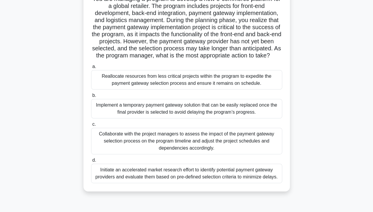
scroll to position [59, 0]
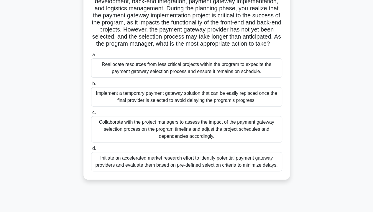
click at [245, 136] on div "Collaborate with the project managers to assess the impact of the payment gatew…" at bounding box center [186, 129] width 191 height 27
click at [91, 115] on input "c. Collaborate with the project managers to assess the impact of the payment ga…" at bounding box center [91, 113] width 0 height 4
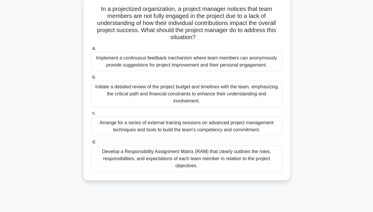
scroll to position [30, 0]
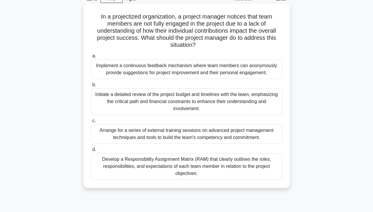
click at [183, 162] on div "Develop a Responsibility Assignment Matrix (RAM) that clearly outlines the role…" at bounding box center [186, 166] width 191 height 27
click at [91, 152] on input "d. Develop a Responsibility Assignment Matrix (RAM) that clearly outlines the r…" at bounding box center [91, 150] width 0 height 4
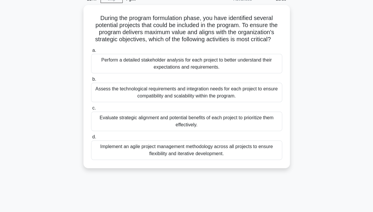
scroll to position [0, 0]
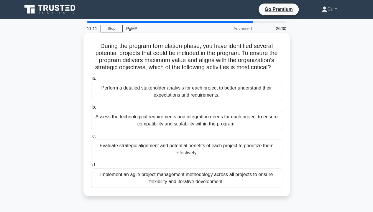
click at [175, 149] on div "Evaluate strategic alignment and potential benefits of each project to prioriti…" at bounding box center [186, 149] width 191 height 19
click at [91, 138] on input "c. Evaluate strategic alignment and potential benefits of each project to prior…" at bounding box center [91, 137] width 0 height 4
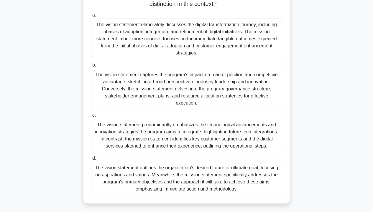
scroll to position [89, 0]
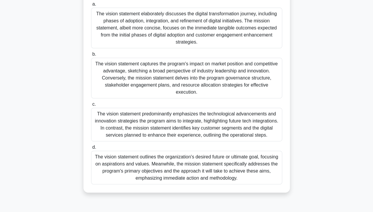
click at [200, 161] on div "The vision statement outlines the organization's desired future or ultimate goa…" at bounding box center [186, 168] width 191 height 34
click at [91, 150] on input "d. The vision statement outlines the organization's desired future or ultimate …" at bounding box center [91, 148] width 0 height 4
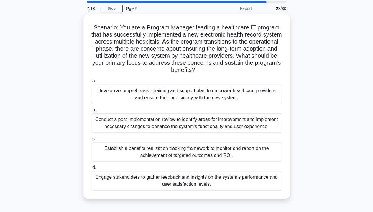
scroll to position [30, 0]
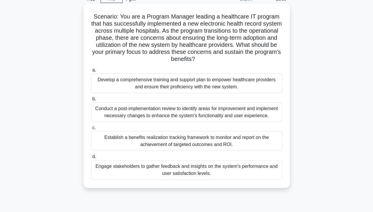
click at [197, 162] on div "Engage stakeholders to gather feedback and insights on the system's performance…" at bounding box center [186, 170] width 191 height 19
click at [91, 159] on input "d. Engage stakeholders to gather feedback and insights on the system's performa…" at bounding box center [91, 157] width 0 height 4
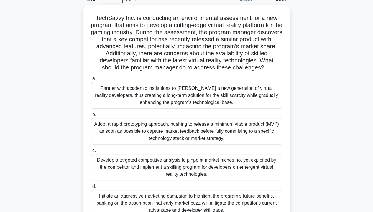
scroll to position [59, 0]
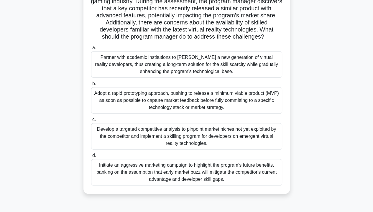
click at [179, 103] on div "Adopt a rapid prototyping approach, pushing to release a minimum viable product…" at bounding box center [186, 100] width 191 height 27
click at [91, 86] on input "b. Adopt a rapid prototyping approach, pushing to release a minimum viable prod…" at bounding box center [91, 84] width 0 height 4
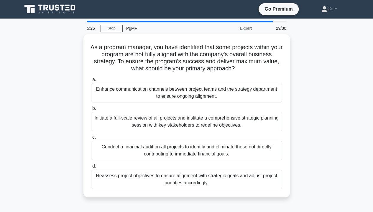
scroll to position [0, 0]
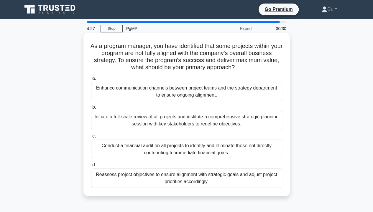
click at [210, 125] on div "Initiate a full-scale review of all projects and institute a comprehensive stra…" at bounding box center [186, 120] width 191 height 19
click at [91, 109] on input "b. Initiate a full-scale review of all projects and institute a comprehensive s…" at bounding box center [91, 108] width 0 height 4
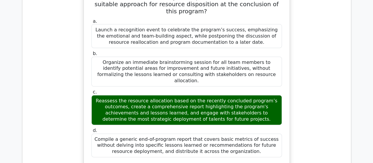
scroll to position [649, 0]
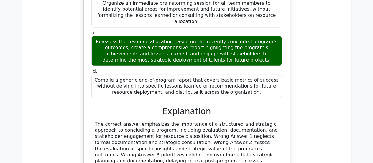
drag, startPoint x: 99, startPoint y: 7, endPoint x: 256, endPoint y: 56, distance: 164.4
click at [256, 56] on div "As a program manager, you have recently completed a successful marketing campai…" at bounding box center [186, 42] width 201 height 287
copy div "Lo i dolorsi ametcon, adi elit seddoeiu temporinc u laboreetdo magnaaliq enimad…"
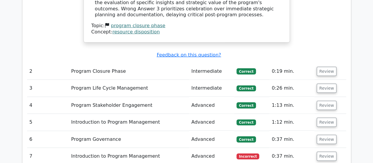
scroll to position [797, 0]
click at [329, 66] on button "Review" at bounding box center [327, 70] width 20 height 9
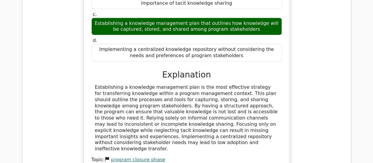
scroll to position [1033, 0]
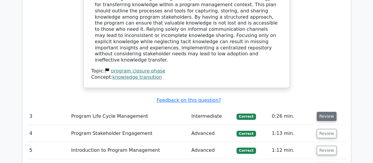
click at [322, 112] on button "Review" at bounding box center [327, 116] width 20 height 9
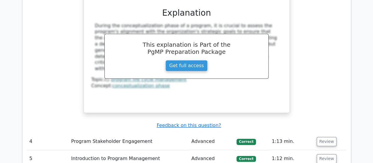
scroll to position [1328, 0]
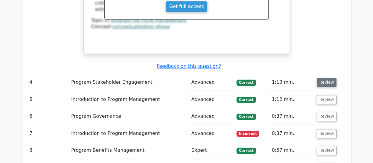
click at [329, 78] on button "Review" at bounding box center [327, 82] width 20 height 9
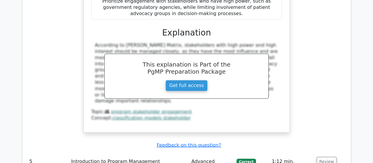
scroll to position [1593, 0]
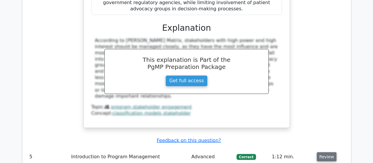
click at [322, 152] on button "Review" at bounding box center [327, 156] width 20 height 9
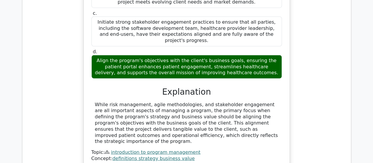
scroll to position [1918, 0]
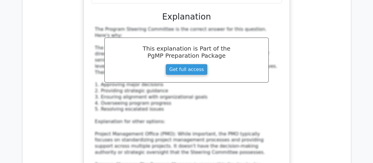
scroll to position [2272, 0]
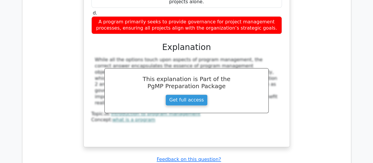
scroll to position [2567, 0]
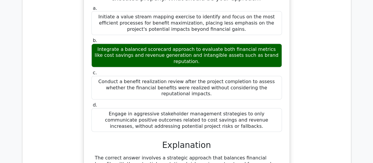
scroll to position [2862, 0]
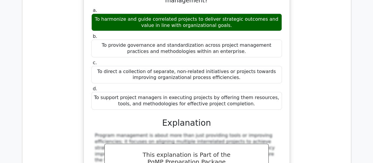
scroll to position [3157, 0]
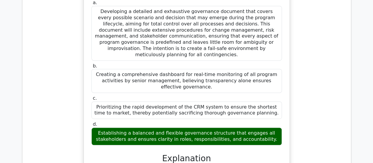
scroll to position [3452, 0]
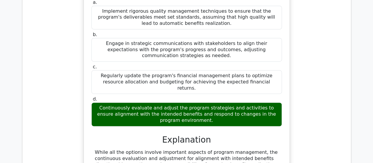
scroll to position [3777, 0]
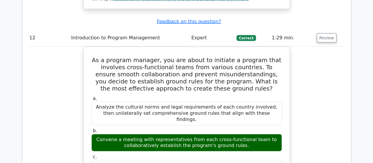
scroll to position [4043, 0]
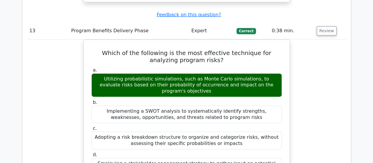
scroll to position [4308, 0]
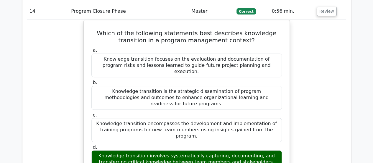
scroll to position [4603, 0]
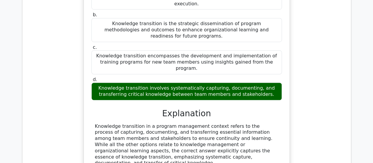
scroll to position [4692, 0]
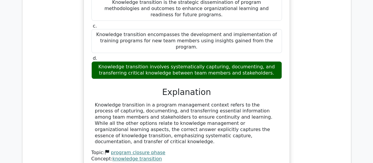
drag, startPoint x: 103, startPoint y: 15, endPoint x: 264, endPoint y: 114, distance: 188.9
copy div "EcoFriendly Inc. implemented a program to reduce their carbon footprint across …"
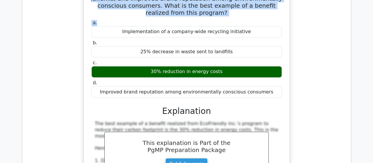
scroll to position [4987, 0]
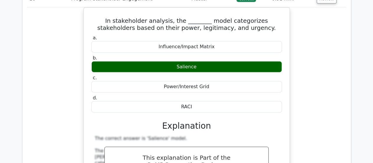
scroll to position [5341, 0]
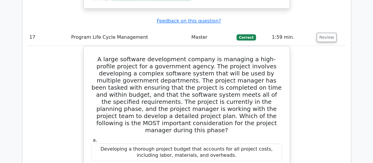
scroll to position [5666, 0]
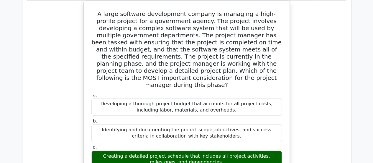
scroll to position [5695, 0]
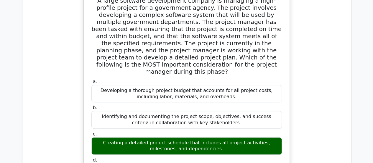
drag, startPoint x: 93, startPoint y: 40, endPoint x: 218, endPoint y: 143, distance: 162.3
copy div "What is a key factor in determining the success of quality management processes…"
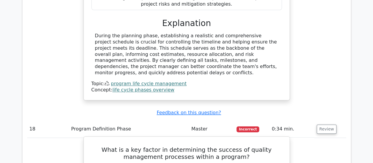
scroll to position [5931, 0]
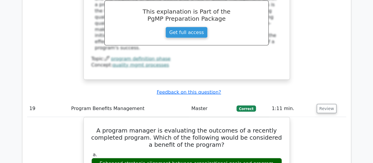
scroll to position [6197, 0]
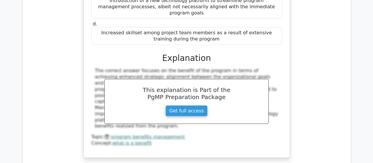
scroll to position [6492, 0]
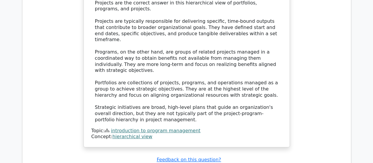
scroll to position [6757, 0]
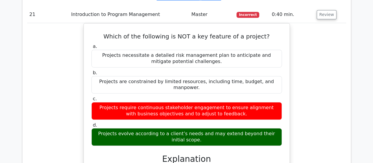
scroll to position [6905, 0]
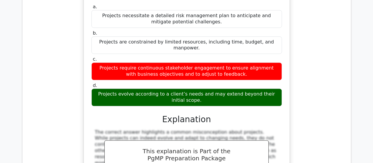
drag, startPoint x: 90, startPoint y: 5, endPoint x: 227, endPoint y: 117, distance: 177.2
copy div "As a program manager, you are responsible for estimating the cost of a software…"
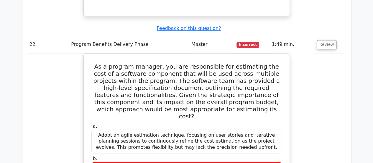
scroll to position [7111, 0]
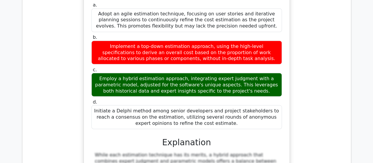
scroll to position [7229, 0]
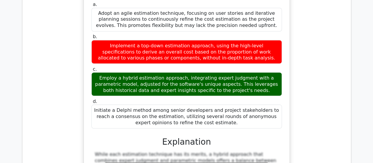
drag, startPoint x: 99, startPoint y: 19, endPoint x: 249, endPoint y: 114, distance: 177.7
copy div "You are leading a project to develop a new software platform. The benefits anal…"
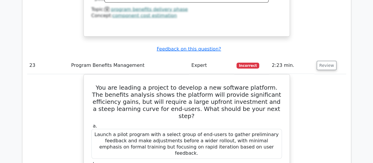
scroll to position [7436, 0]
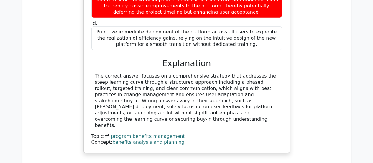
scroll to position [7702, 0]
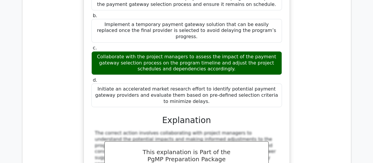
scroll to position [8026, 0]
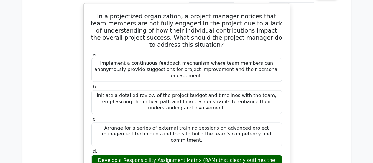
scroll to position [8292, 0]
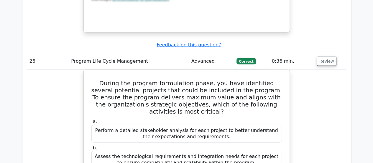
scroll to position [8469, 0]
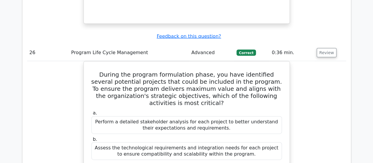
drag, startPoint x: 101, startPoint y: 107, endPoint x: 257, endPoint y: 126, distance: 157.8
copy div "The vision statement outlines the organization's desired future or ultimate goa…"
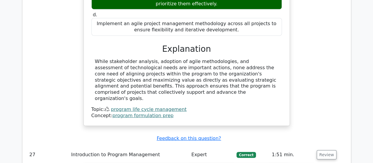
scroll to position [8705, 0]
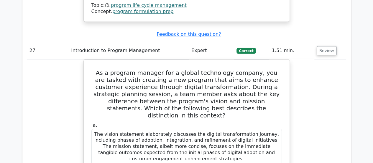
scroll to position [8793, 0]
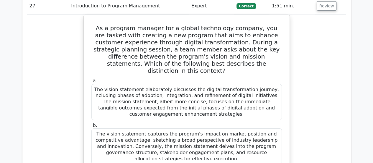
drag, startPoint x: 93, startPoint y: 29, endPoint x: 232, endPoint y: 113, distance: 161.6
copy div "Scenario: You are a Program Manager leading a healthcare IT program that has su…"
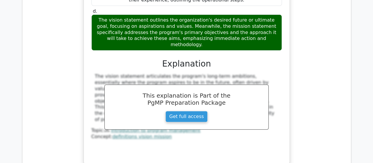
scroll to position [9000, 0]
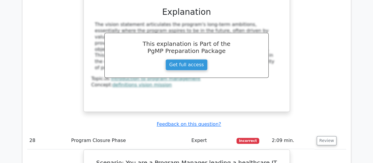
scroll to position [9118, 0]
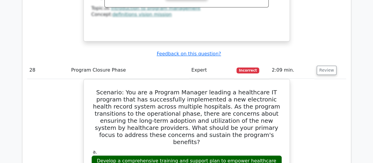
drag, startPoint x: 96, startPoint y: 45, endPoint x: 237, endPoint y: 138, distance: 169.3
copy div "TechSavvy Inc. is conducting an environmental assessment for a new program that…"
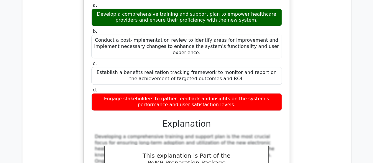
scroll to position [9295, 0]
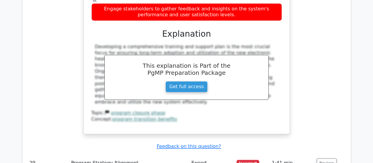
scroll to position [9384, 0]
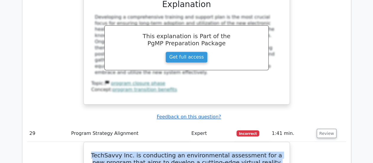
drag, startPoint x: 94, startPoint y: 28, endPoint x: 217, endPoint y: 151, distance: 174.0
copy div "As a program manager, you have identified that some projects within your progra…"
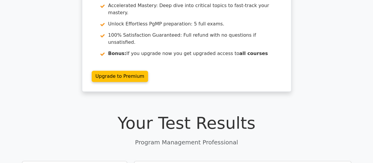
scroll to position [0, 0]
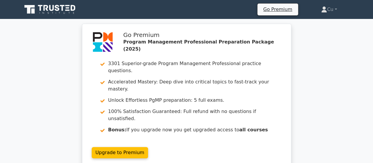
click at [333, 65] on div "Go Premium Program Management Professional Preparation Package (2025) 3301 Supe…" at bounding box center [186, 99] width 373 height 151
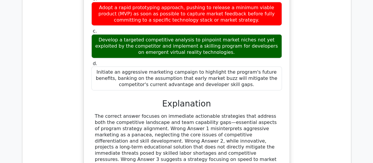
scroll to position [9718, 0]
